Goal: Information Seeking & Learning: Check status

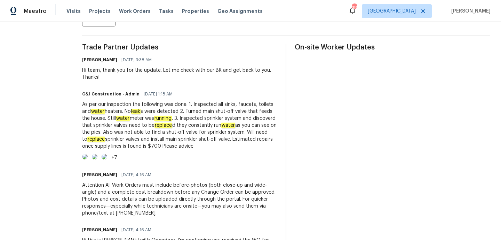
scroll to position [215, 0]
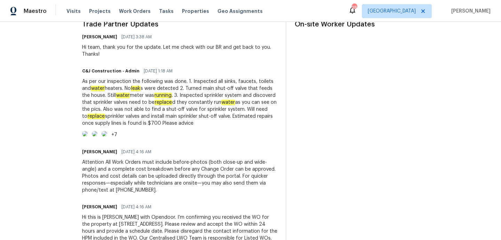
click at [88, 136] on img at bounding box center [85, 134] width 6 height 6
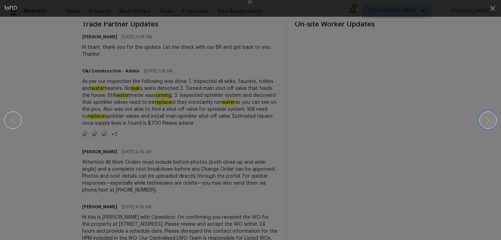
click at [489, 116] on icon "button" at bounding box center [488, 120] width 8 height 8
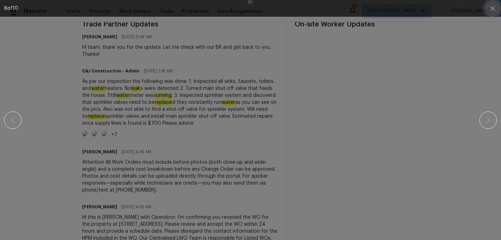
click at [492, 3] on button "button" at bounding box center [493, 8] width 17 height 17
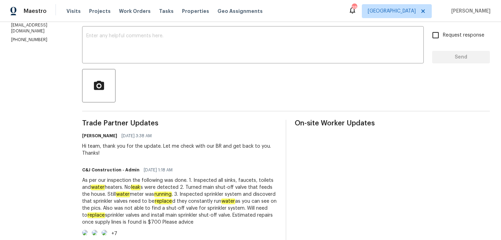
scroll to position [89, 0]
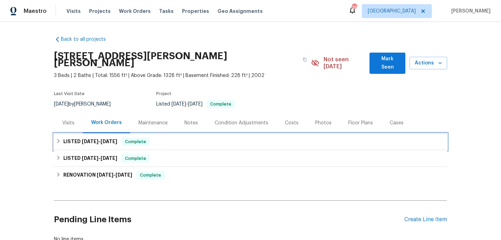
click at [183, 139] on div "LISTED [DATE] - [DATE] Complete" at bounding box center [250, 141] width 393 height 17
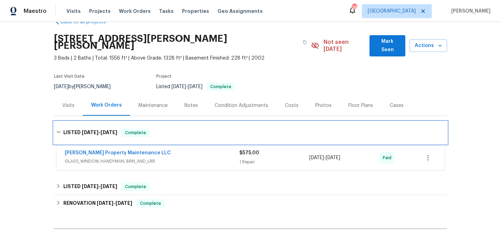
scroll to position [42, 0]
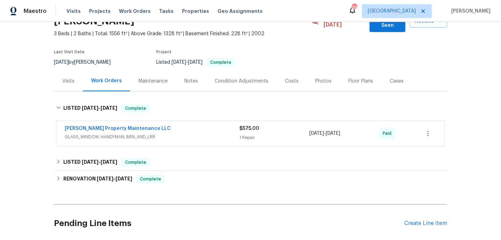
click at [193, 133] on span "GLASS_WINDOW, HANDYMAN, BRN_AND_LRR" at bounding box center [152, 136] width 175 height 7
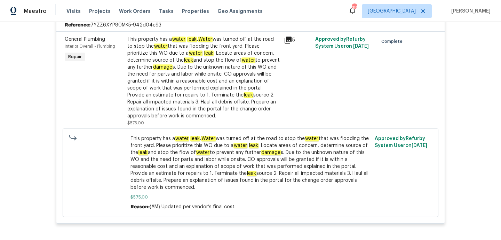
scroll to position [145, 0]
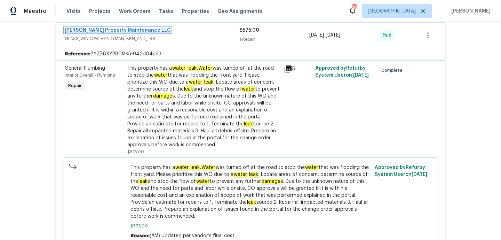
click at [116, 28] on link "[PERSON_NAME] Property Maintenance LLC" at bounding box center [118, 30] width 106 height 5
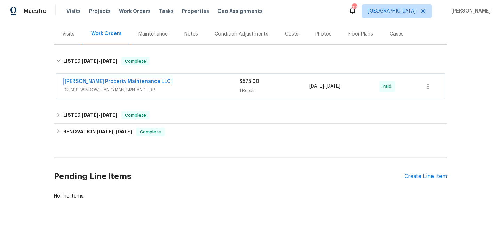
scroll to position [0, 0]
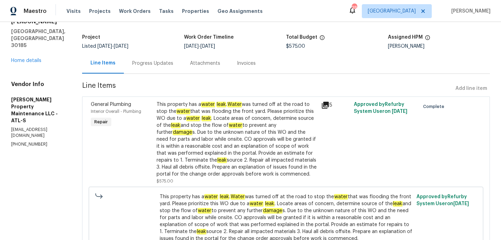
click at [148, 68] on div "Progress Updates" at bounding box center [153, 63] width 58 height 21
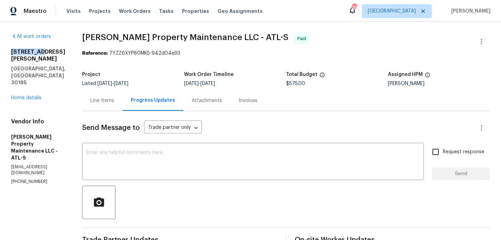
drag, startPoint x: 40, startPoint y: 53, endPoint x: 6, endPoint y: 53, distance: 33.4
click at [114, 102] on div "Line Items" at bounding box center [102, 100] width 24 height 7
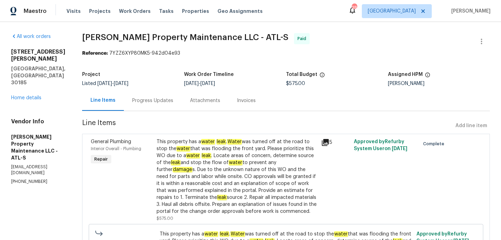
scroll to position [92, 0]
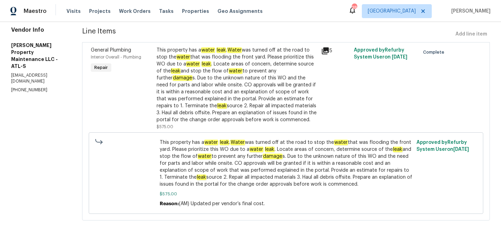
click at [254, 104] on div "This property has a water leak . Water was turned off at the road to stop the w…" at bounding box center [237, 85] width 160 height 77
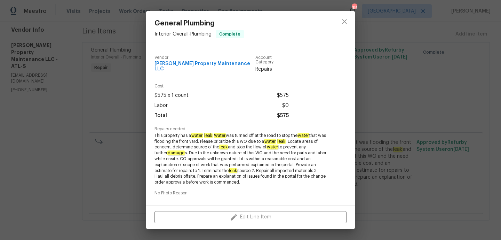
scroll to position [104, 0]
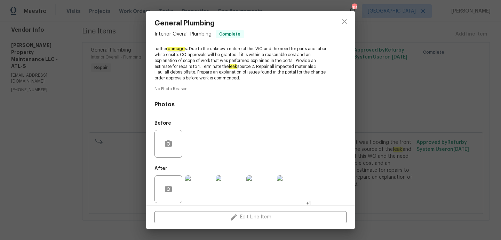
click at [210, 181] on img at bounding box center [199, 189] width 28 height 28
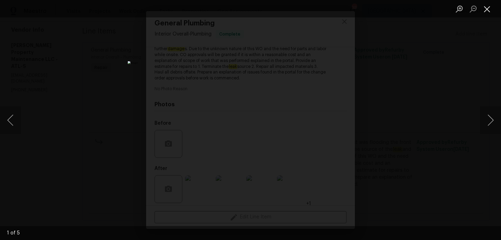
click at [484, 8] on button "Close lightbox" at bounding box center [487, 9] width 14 height 12
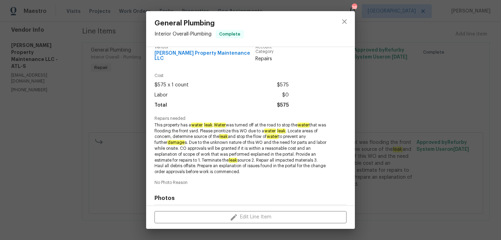
scroll to position [8, 0]
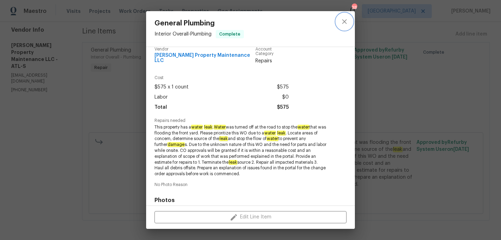
click at [345, 18] on icon "close" at bounding box center [344, 21] width 8 height 8
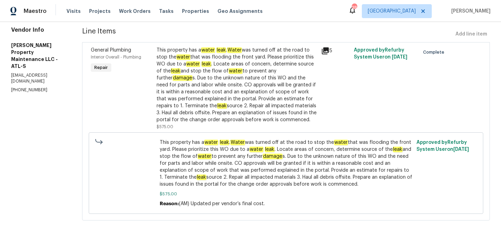
scroll to position [0, 0]
